Goal: Task Accomplishment & Management: Use online tool/utility

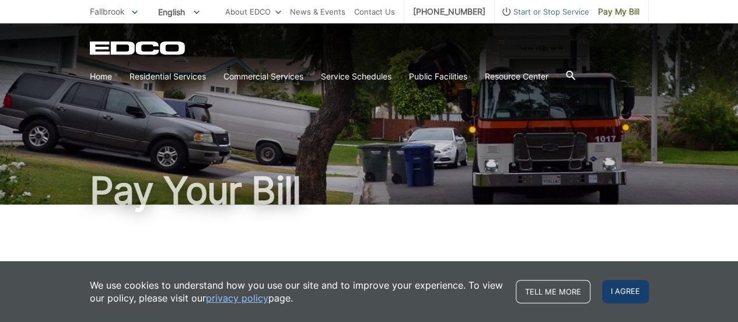
click at [637, 293] on span "I agree" at bounding box center [625, 291] width 47 height 23
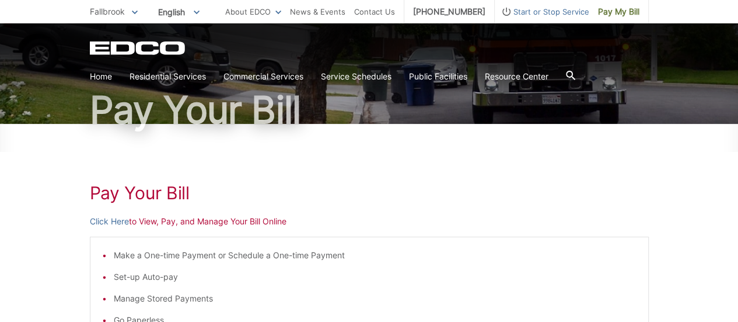
scroll to position [97, 0]
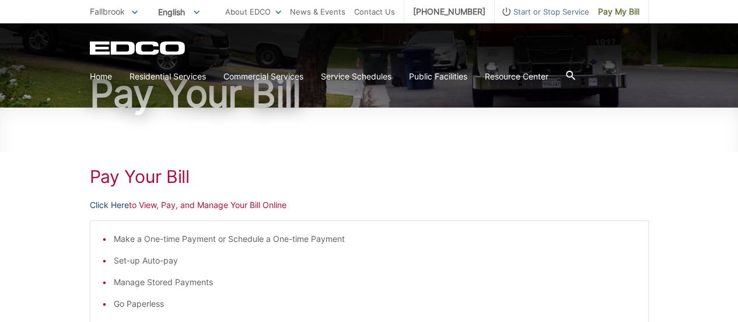
click at [111, 203] on link "Click Here" at bounding box center [109, 204] width 39 height 13
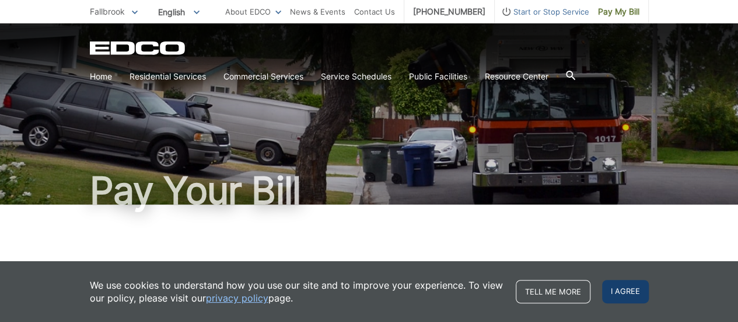
click at [623, 281] on span "I agree" at bounding box center [625, 291] width 47 height 23
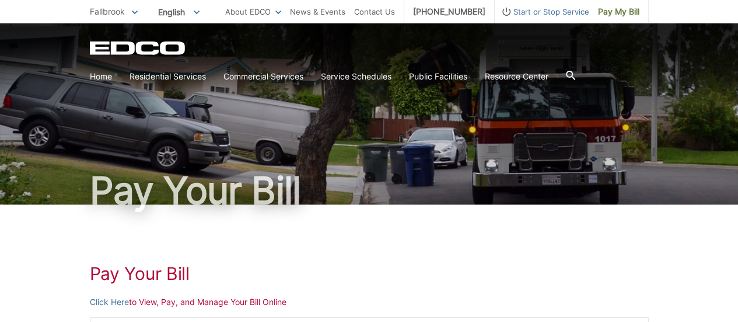
scroll to position [97, 0]
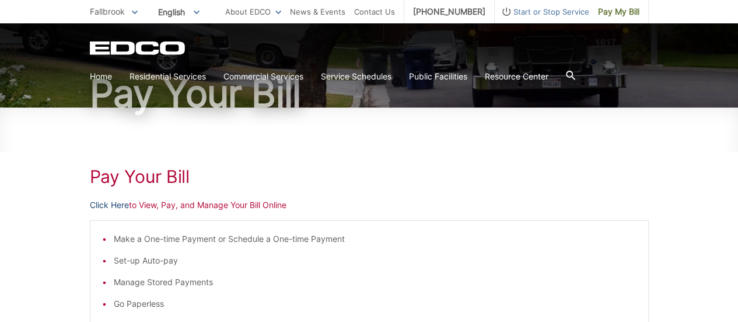
click at [117, 204] on link "Click Here" at bounding box center [109, 204] width 39 height 13
